Goal: Transaction & Acquisition: Subscribe to service/newsletter

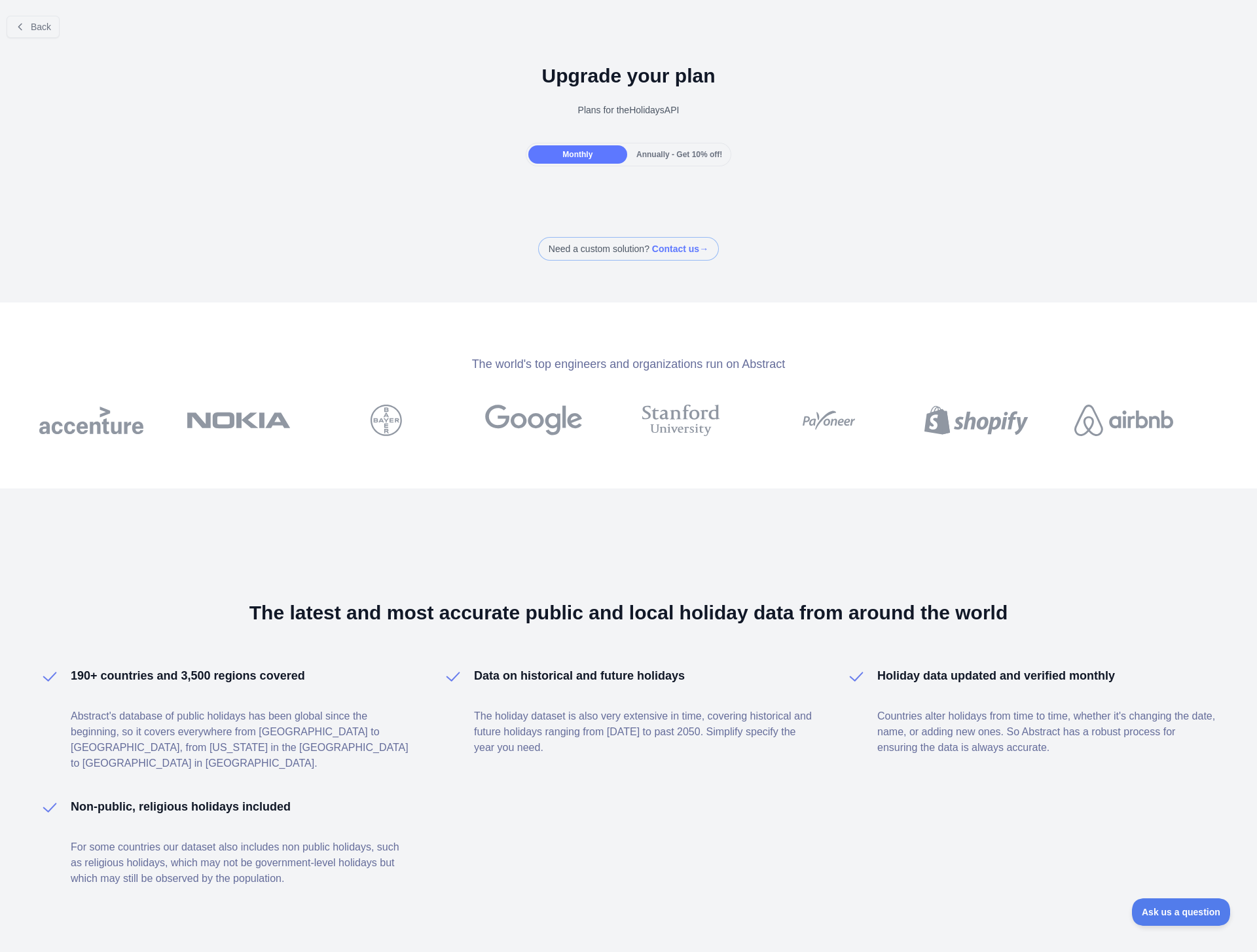
click at [425, 196] on div at bounding box center [628, 476] width 1257 height 952
click at [643, 154] on span "Annually - Get 10% off!" at bounding box center [679, 154] width 86 height 9
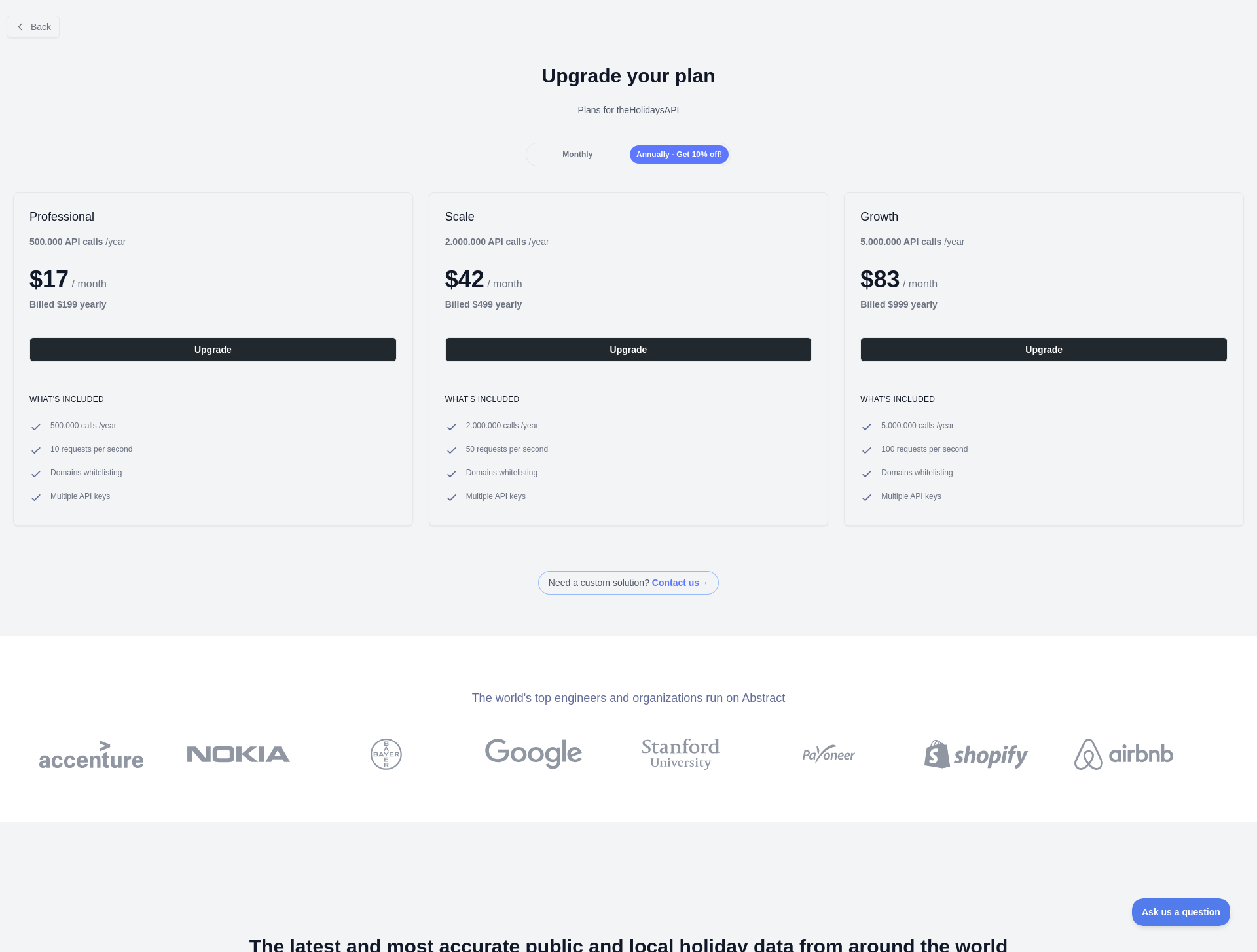
click at [585, 153] on span "Monthly" at bounding box center [578, 154] width 30 height 9
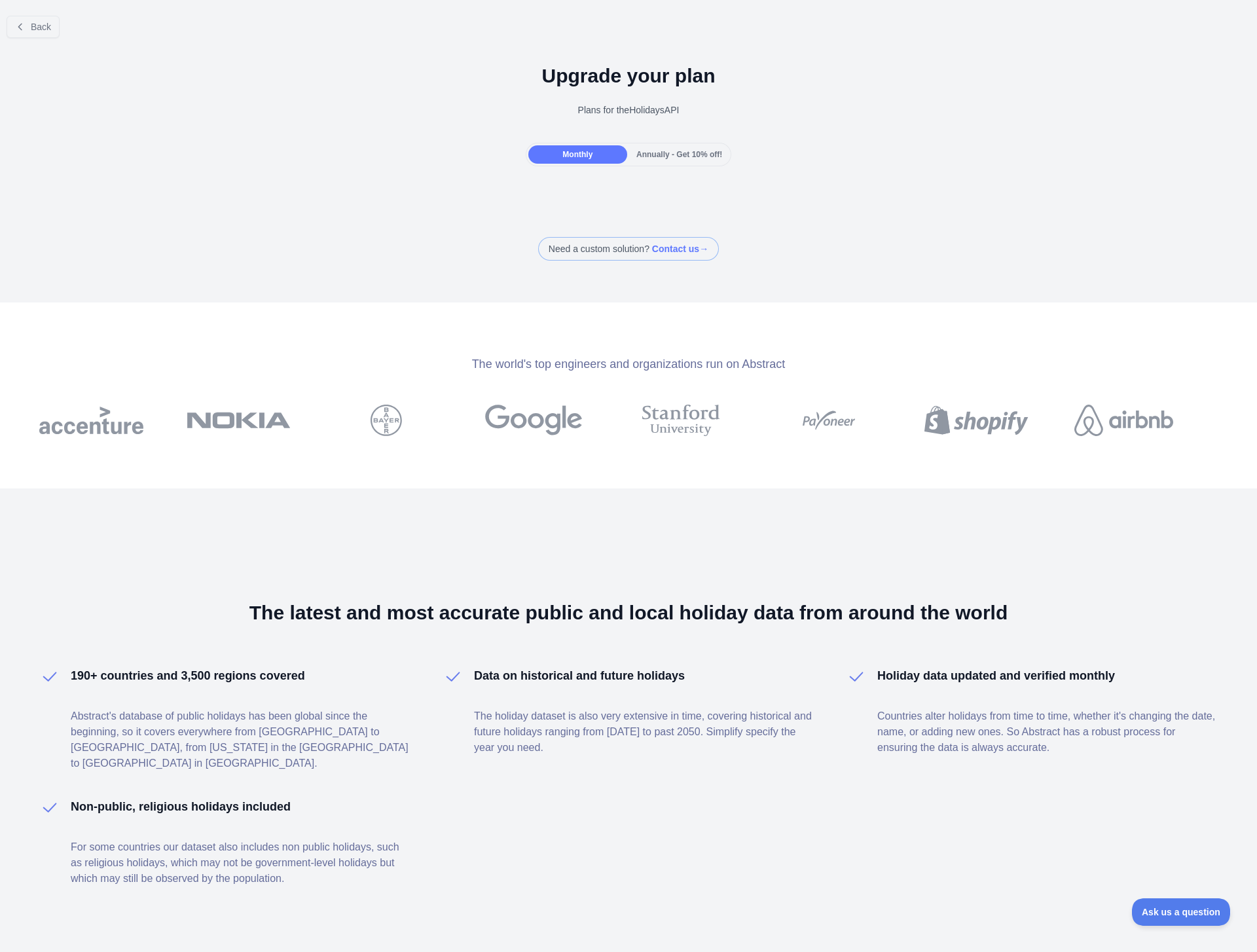
click at [653, 154] on span "Annually - Get 10% off!" at bounding box center [679, 154] width 86 height 9
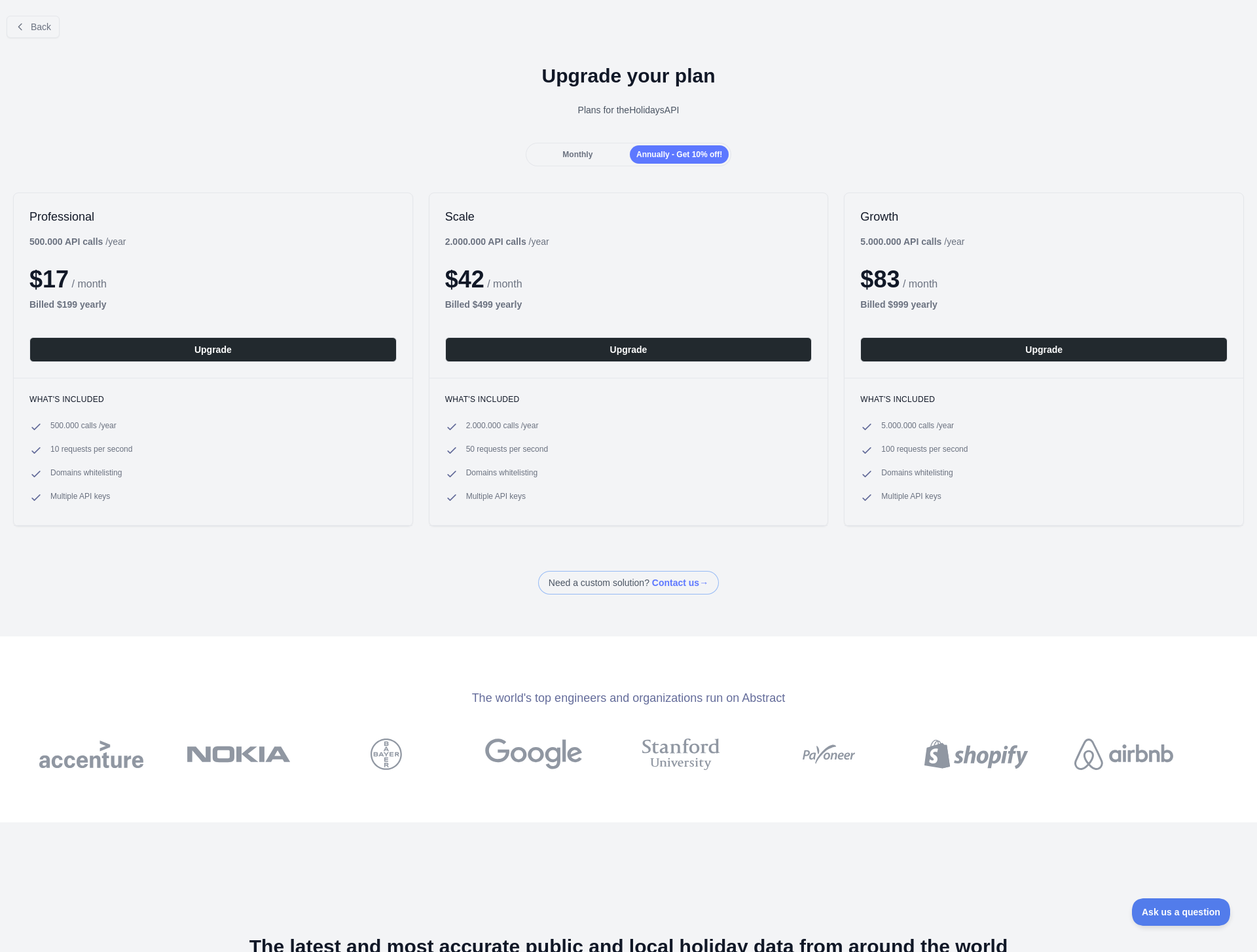
click at [586, 154] on span "Monthly" at bounding box center [578, 154] width 30 height 9
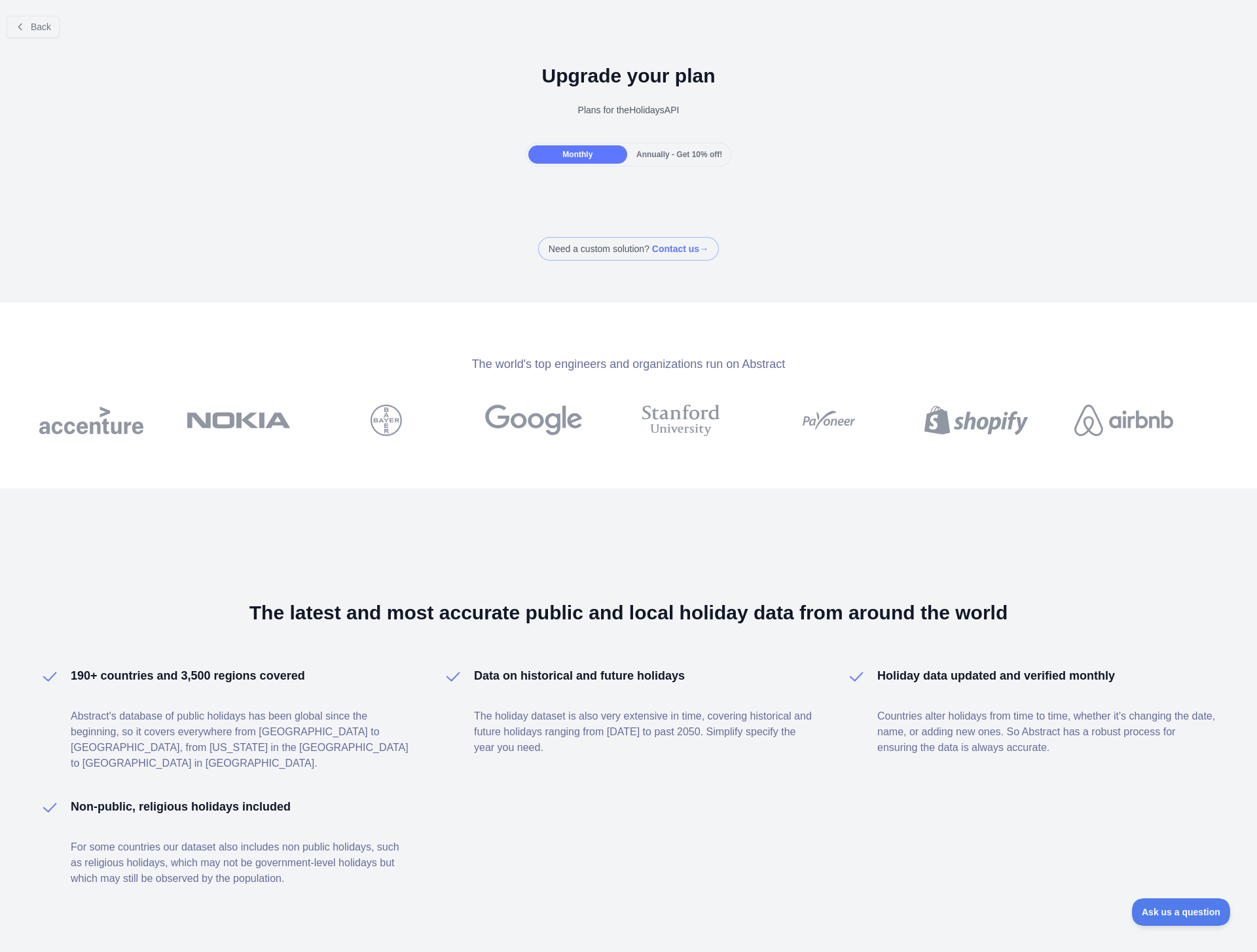
drag, startPoint x: 386, startPoint y: 255, endPoint x: 398, endPoint y: 257, distance: 12.2
click at [388, 257] on div "Need a custom solution? Contact us →" at bounding box center [628, 249] width 1257 height 24
click at [597, 193] on div at bounding box center [628, 192] width 1257 height 26
click at [651, 146] on div "Annually - Get 10% off!" at bounding box center [679, 154] width 99 height 18
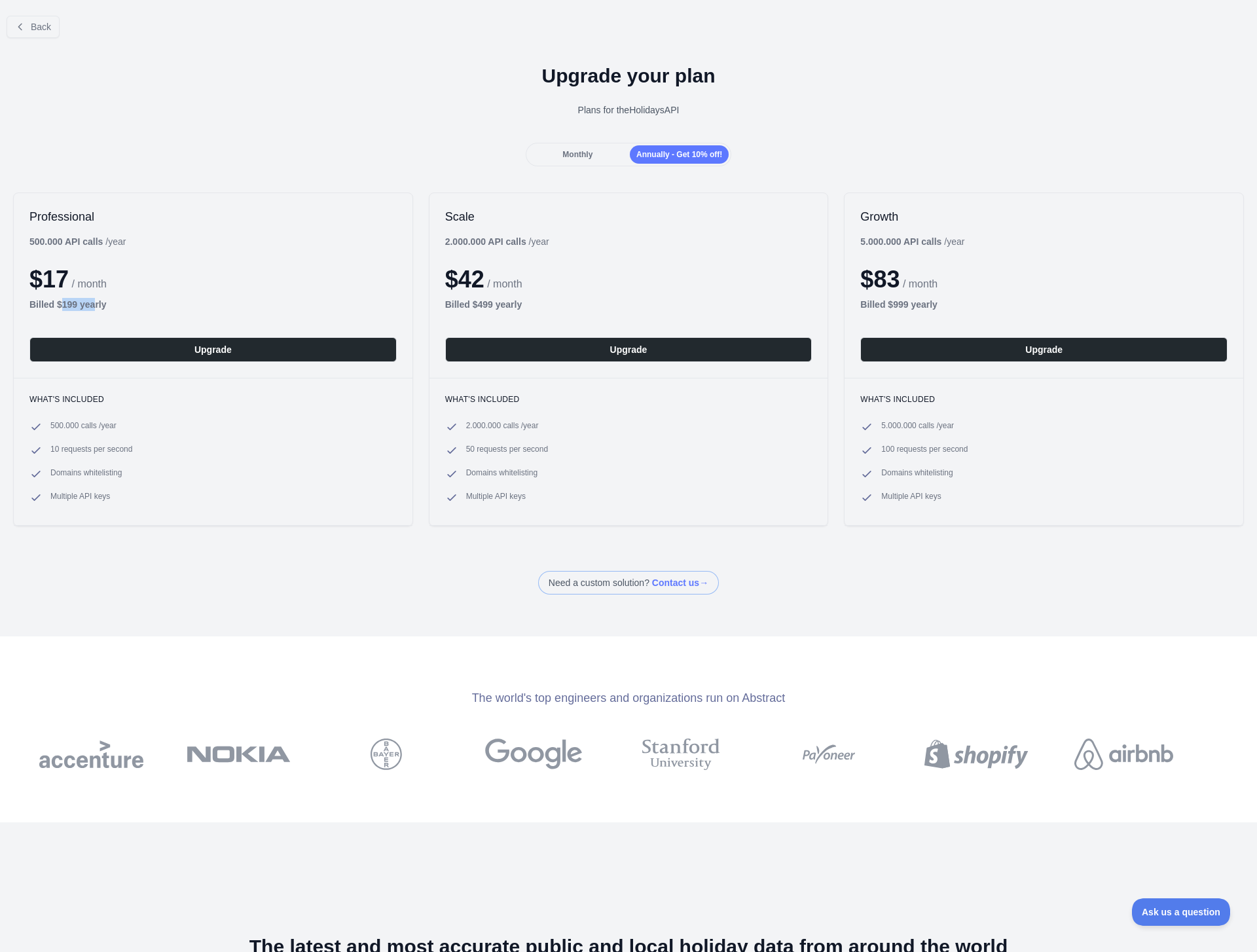
drag, startPoint x: 65, startPoint y: 307, endPoint x: 98, endPoint y: 307, distance: 33.0
click at [98, 307] on b "Billed $ 199 yearly" at bounding box center [68, 305] width 77 height 11
click at [117, 307] on div "Billed $ 199 yearly" at bounding box center [213, 305] width 368 height 13
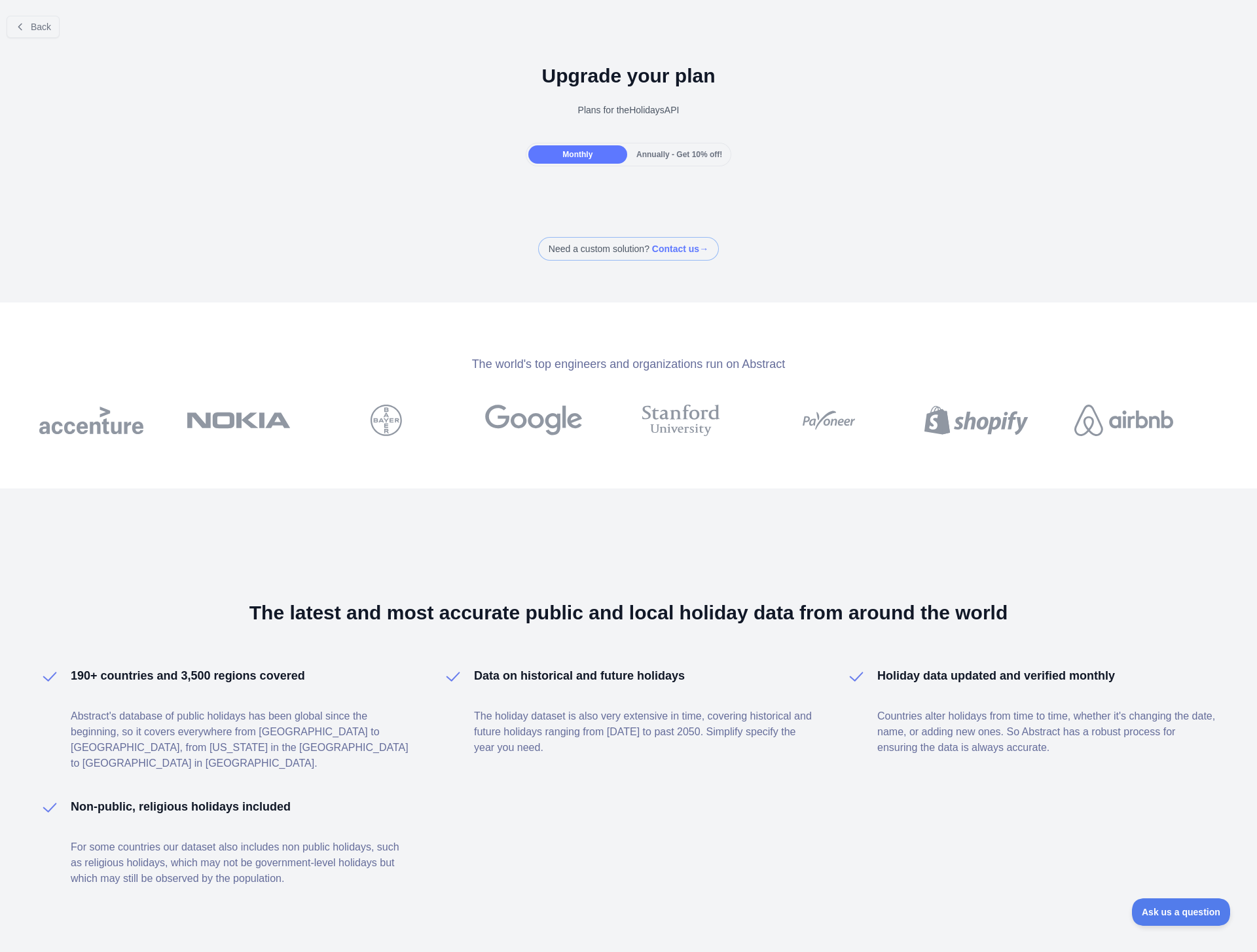
click at [672, 154] on div at bounding box center [628, 476] width 1257 height 952
click at [677, 145] on div "Annually - Get 10% off!" at bounding box center [679, 154] width 99 height 18
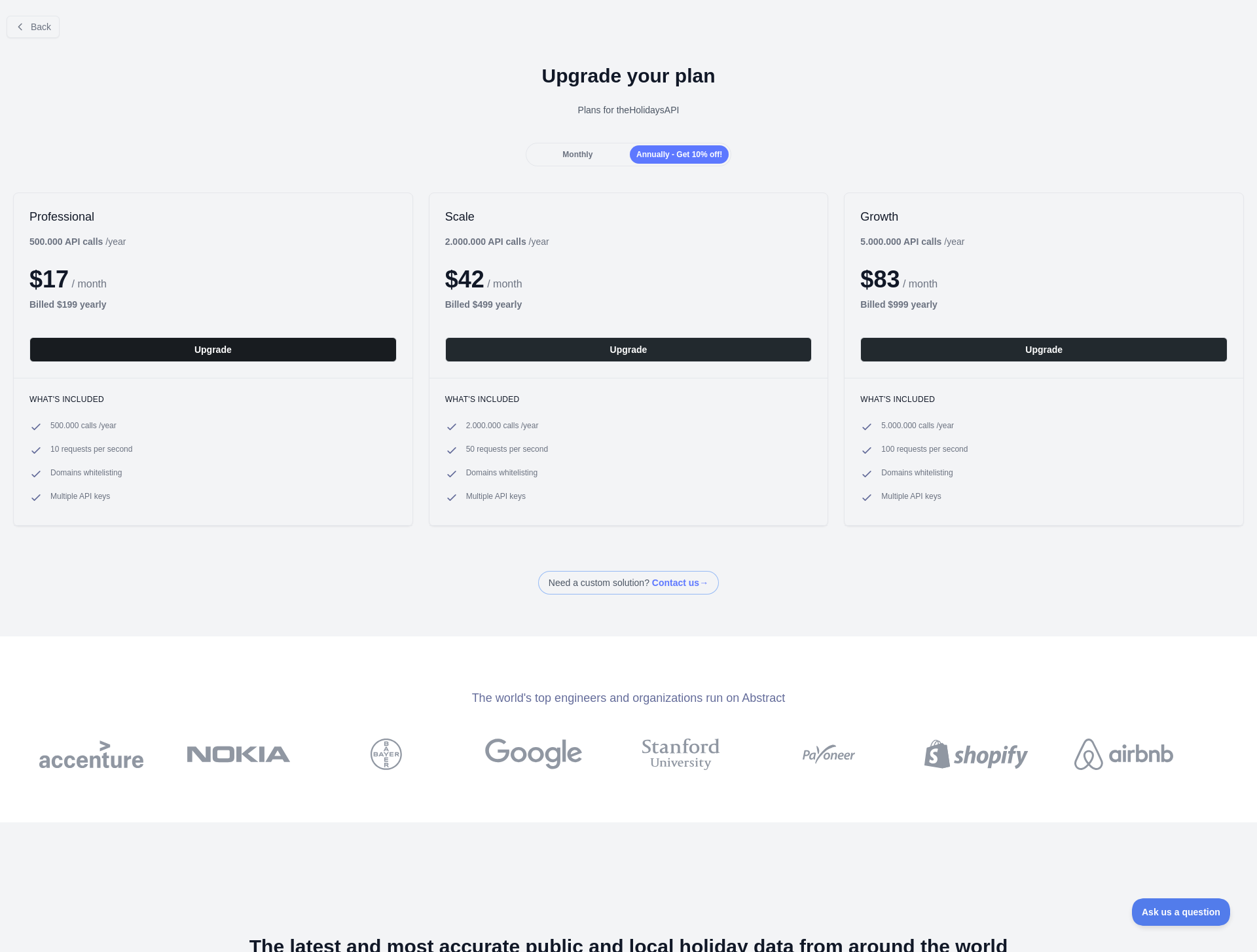
click at [239, 353] on button "Upgrade" at bounding box center [213, 350] width 368 height 25
